Goal: Task Accomplishment & Management: Complete application form

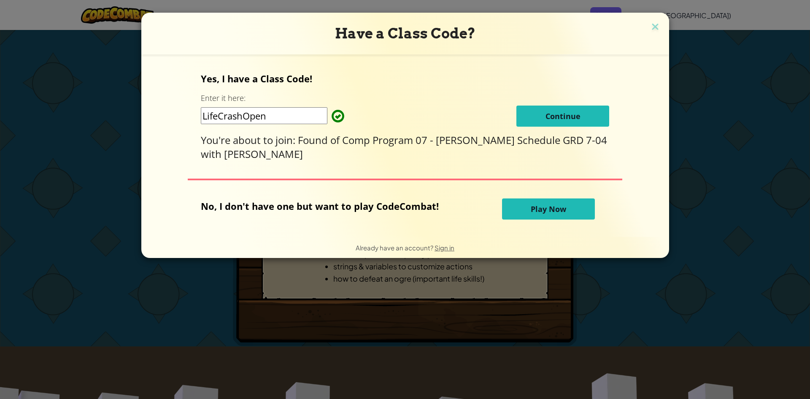
click at [523, 113] on button "Continue" at bounding box center [562, 115] width 93 height 21
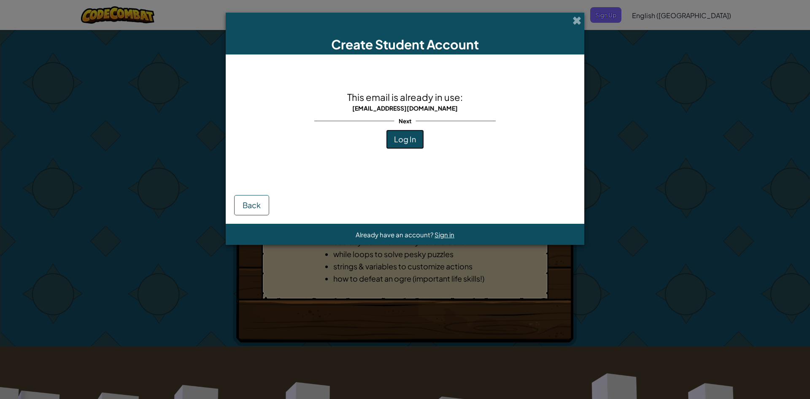
click at [409, 140] on span "Log In" at bounding box center [405, 139] width 22 height 10
